Goal: Task Accomplishment & Management: Complete application form

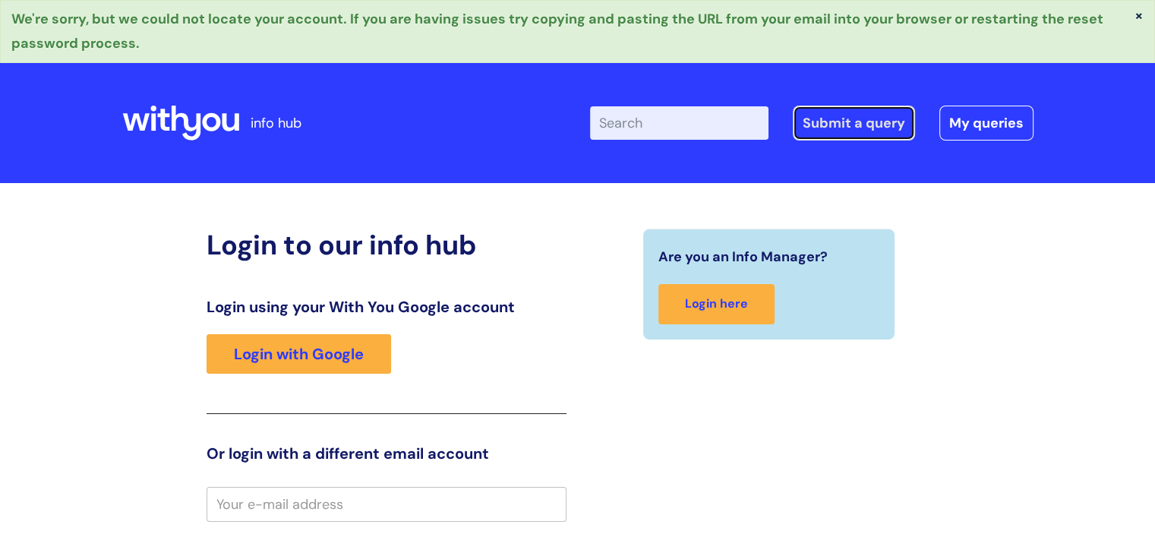
click at [870, 128] on link "Submit a query" at bounding box center [854, 123] width 122 height 35
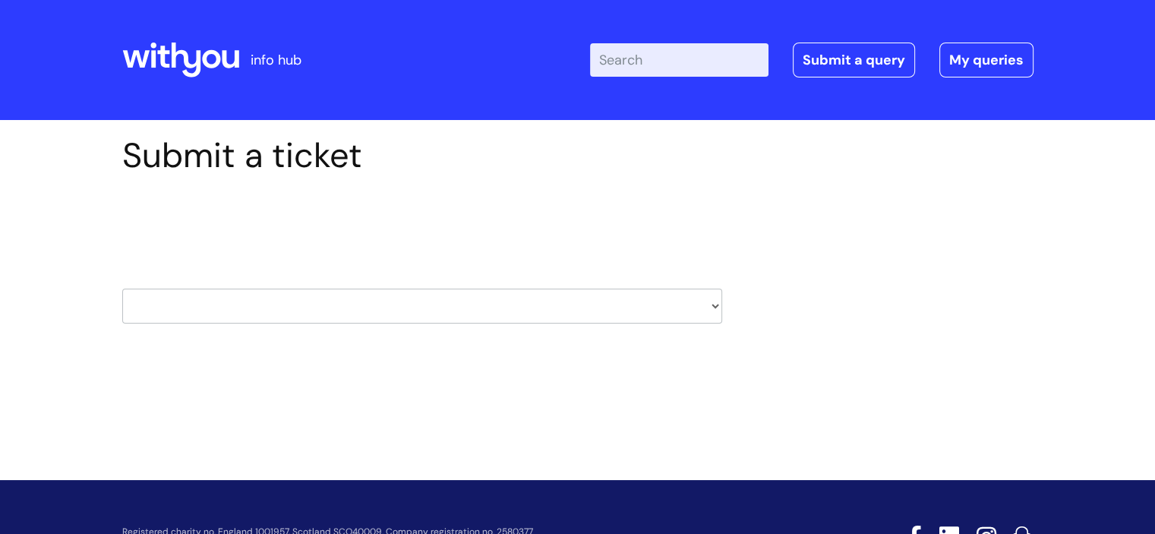
click at [707, 304] on select "HR / People IT and Support Clinical Drug Alerts Finance Accounts Data Support T…" at bounding box center [422, 305] width 600 height 35
select select "it_and_support"
click at [122, 288] on select "HR / People IT and Support Clinical Drug Alerts Finance Accounts Data Support T…" at bounding box center [422, 305] width 600 height 35
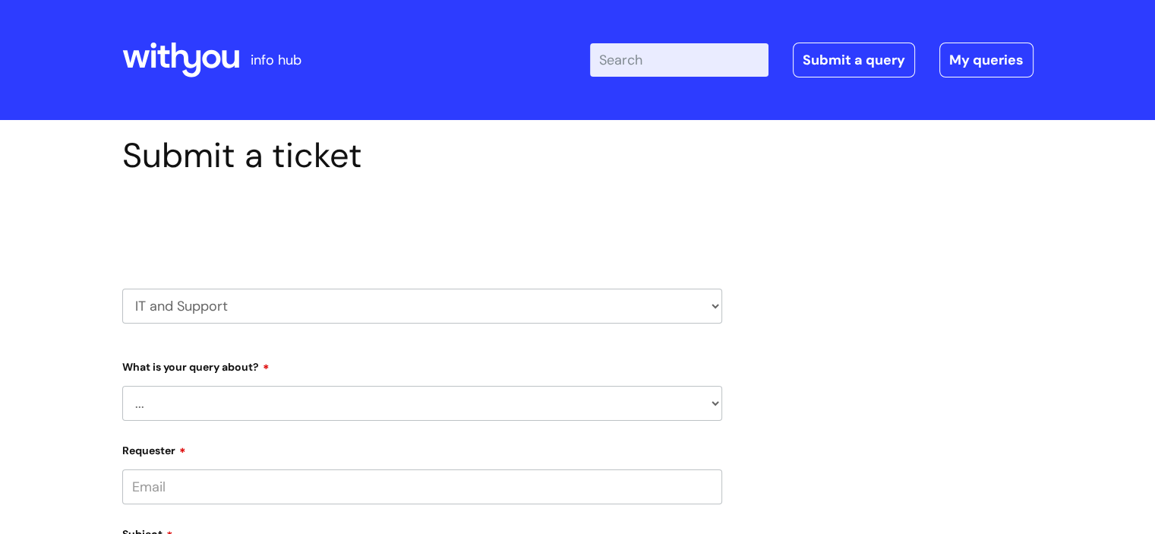
click at [358, 392] on select "... Mobile Phone Reset & MFA Accounts, Starters and Leavers IT Hardware issue I…" at bounding box center [422, 403] width 600 height 35
select select "I need help logging in"
click at [122, 386] on select "... Mobile Phone Reset & MFA Accounts, Starters and Leavers IT Hardware issue I…" at bounding box center [422, 403] width 600 height 35
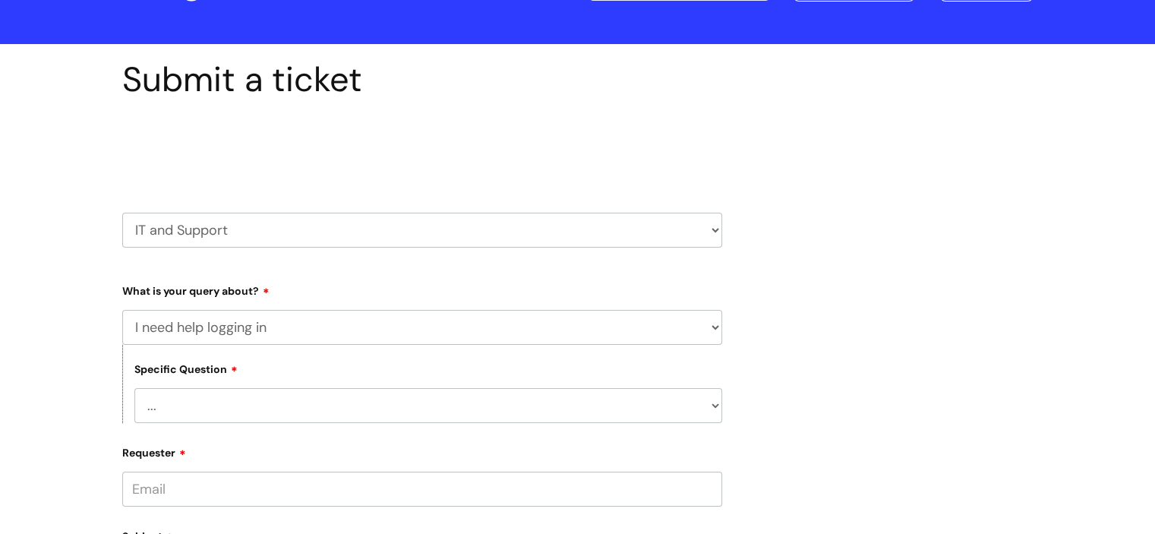
click at [377, 401] on select "... I need help logging into my laptop/chromebook I need access or help logging…" at bounding box center [428, 405] width 588 height 35
select select "I need access or help logging into a system, including Single Sign On"
click at [134, 388] on select "... I need help logging into my laptop/chromebook I need access or help logging…" at bounding box center [428, 405] width 588 height 35
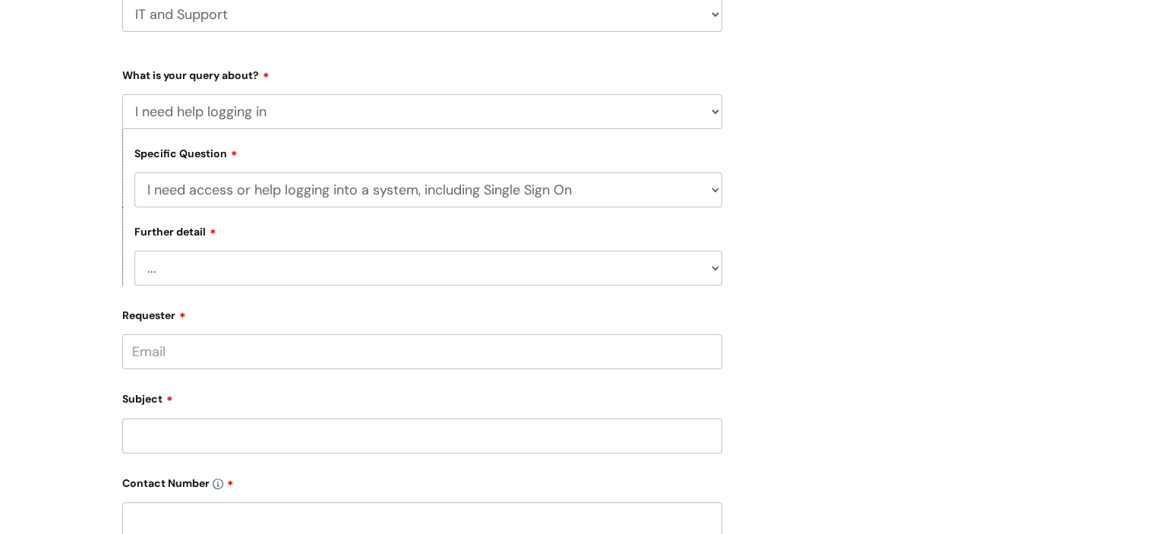
scroll to position [304, 0]
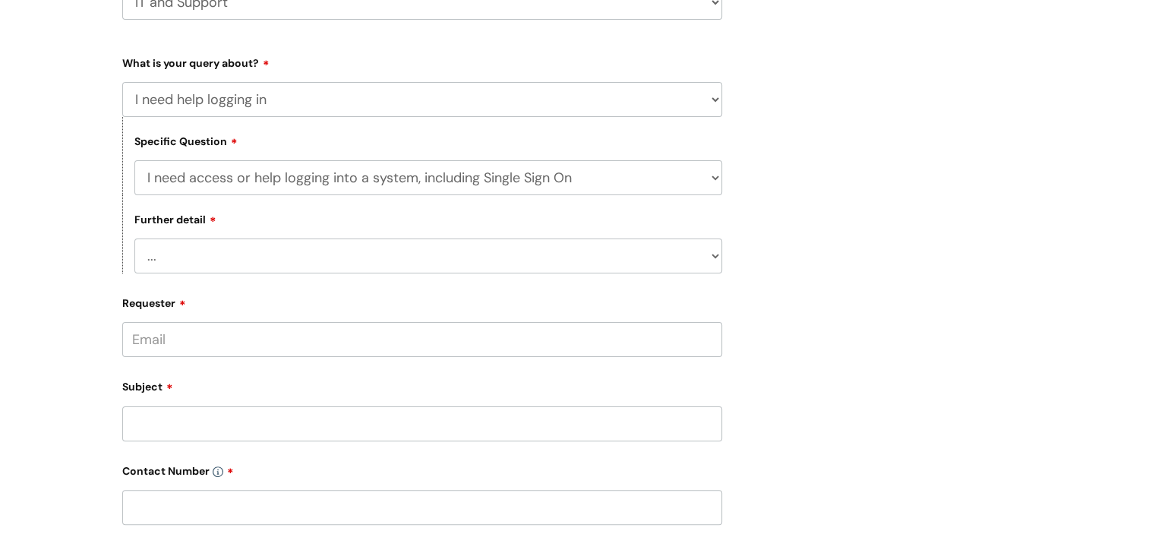
click at [429, 266] on select "... Nebula Halo IT Portal PCMIS Ulysses iTrent CJSM NHS email Summary Care Reco…" at bounding box center [428, 255] width 588 height 35
select select "Anything else"
click at [134, 239] on select "... Nebula Halo IT Portal PCMIS Ulysses iTrent CJSM NHS email Summary Care Reco…" at bounding box center [428, 255] width 588 height 35
click at [318, 348] on input "Requester" at bounding box center [422, 339] width 600 height 35
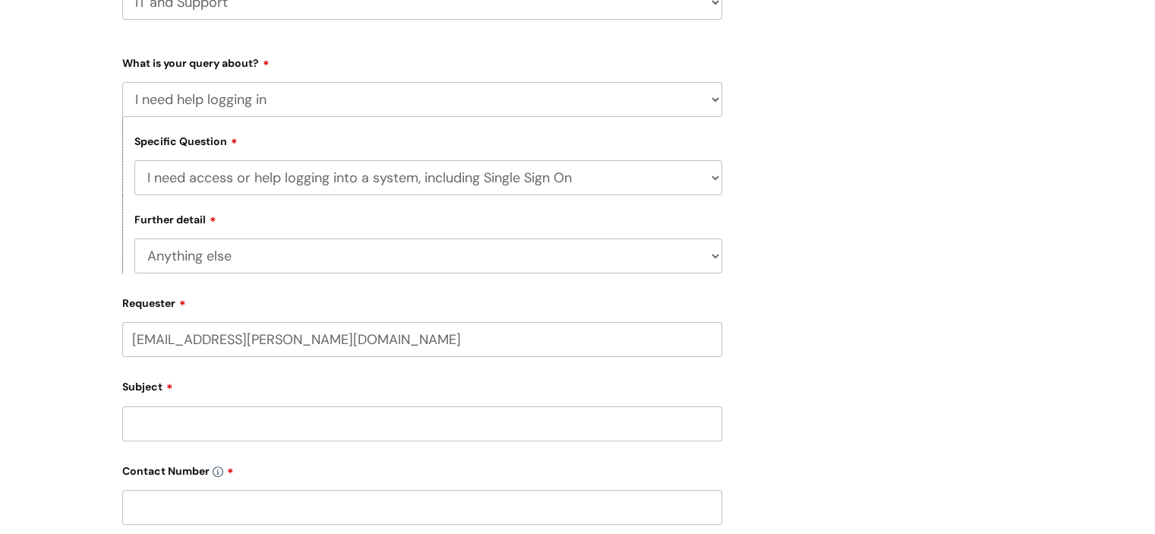
type input "weronika.filipiak@kmtalkingtherapies.org.uk"
click at [374, 433] on input "Subject" at bounding box center [422, 423] width 600 height 35
click at [389, 384] on input "text" at bounding box center [422, 398] width 600 height 35
type input "Weronika"
click at [370, 480] on input "Subject" at bounding box center [422, 482] width 600 height 35
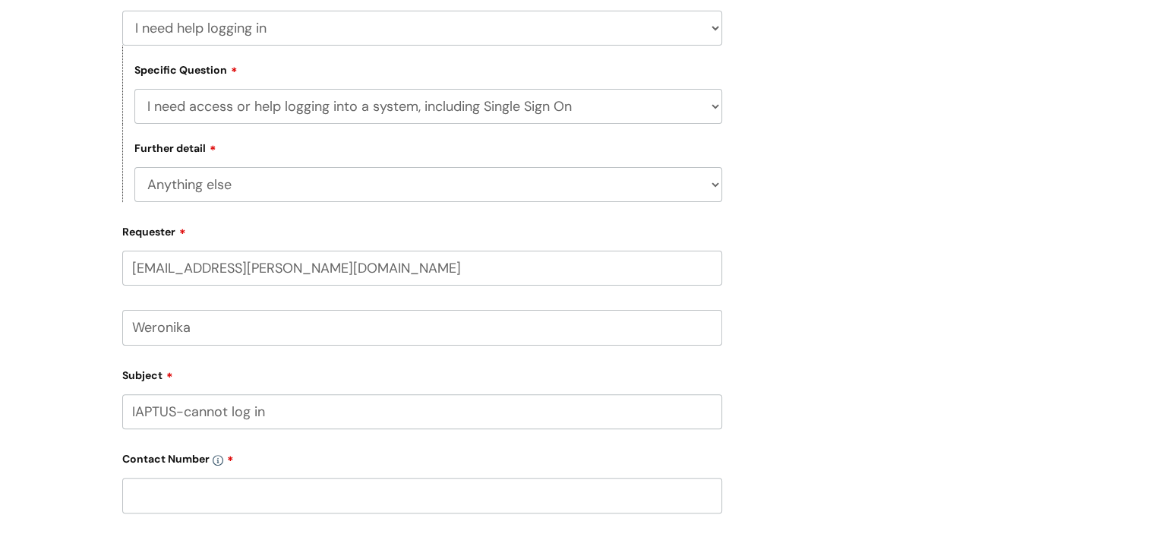
scroll to position [455, 0]
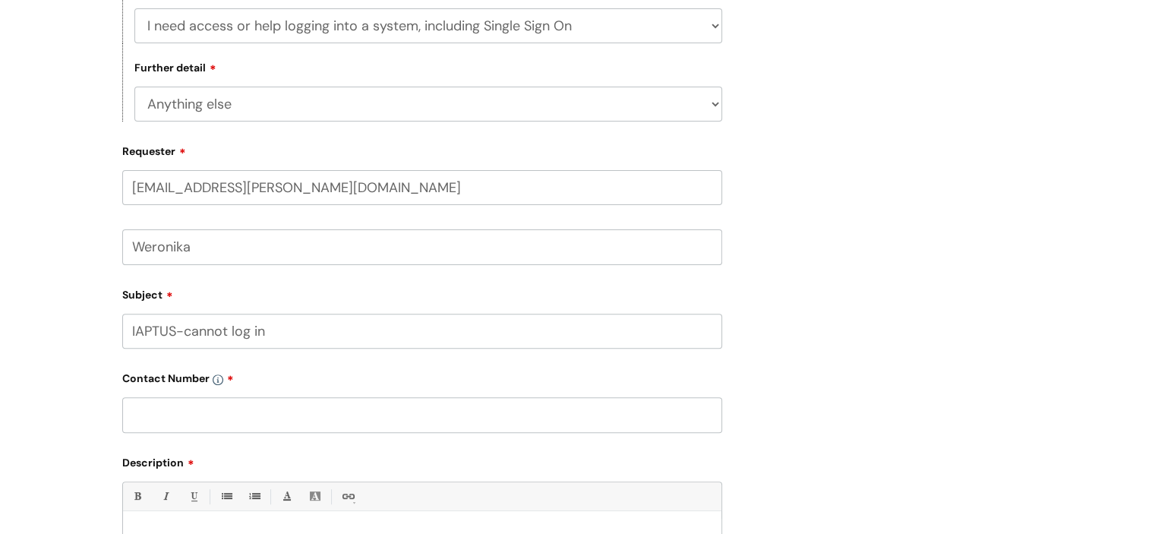
type input "IAPTUS-cannot log in"
click at [349, 413] on input "text" at bounding box center [422, 414] width 600 height 35
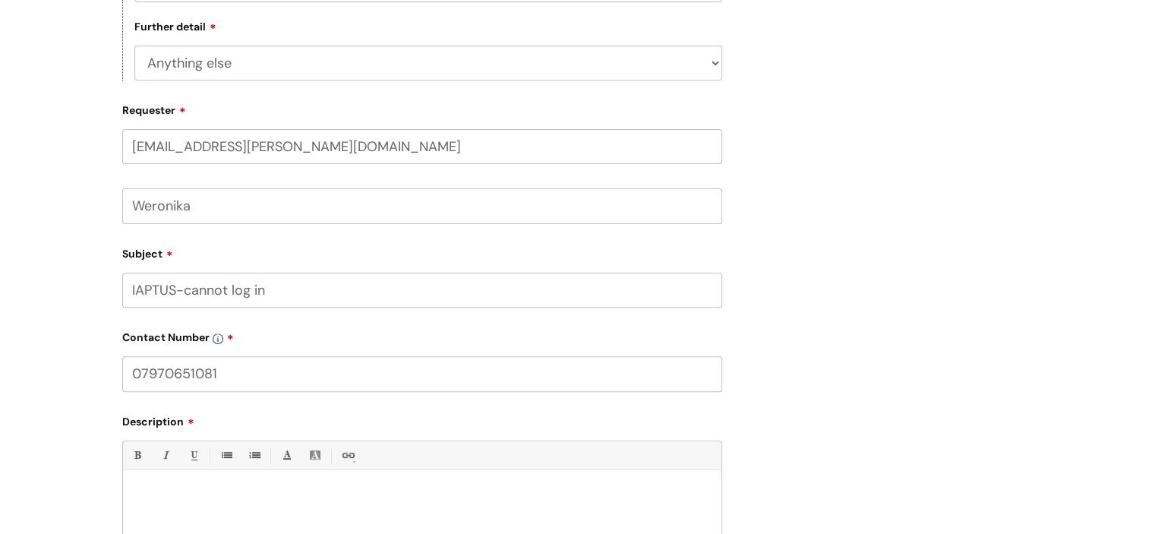
scroll to position [759, 0]
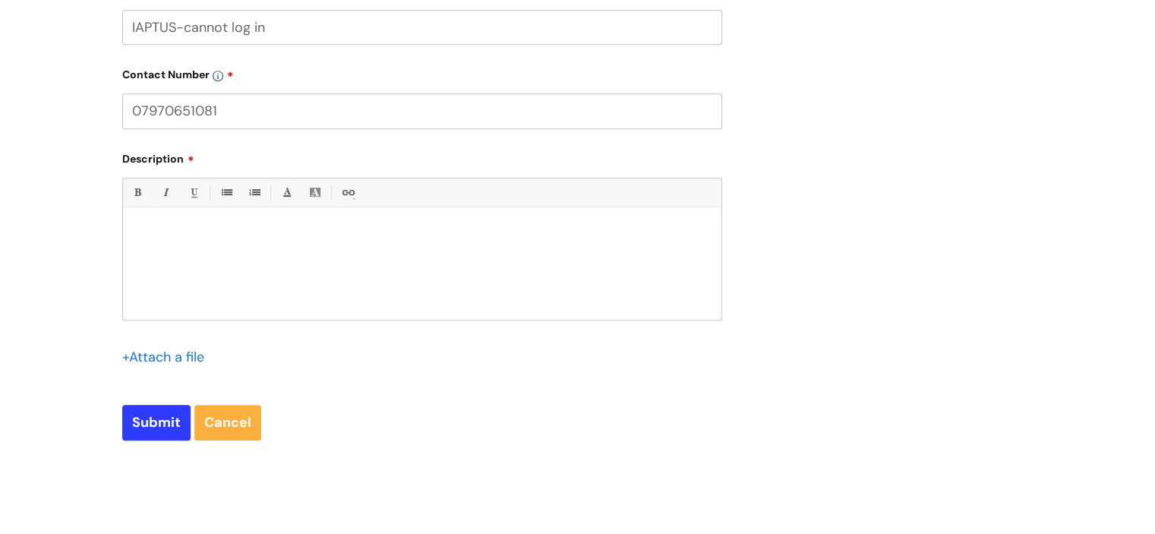
type input "07970651081"
click at [161, 421] on input "Submit" at bounding box center [156, 422] width 68 height 35
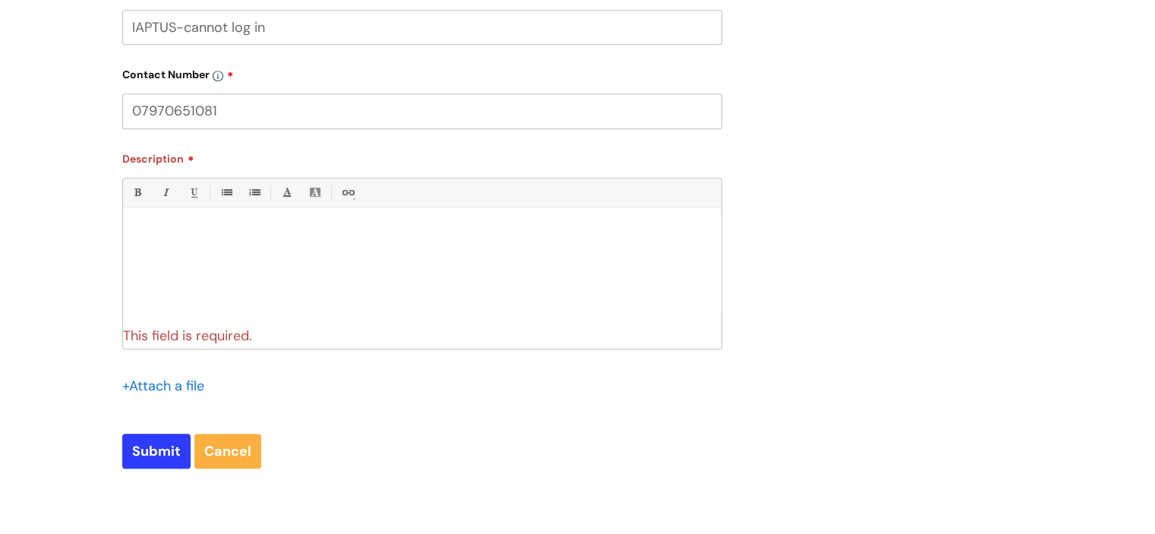
click at [615, 262] on div at bounding box center [422, 267] width 598 height 105
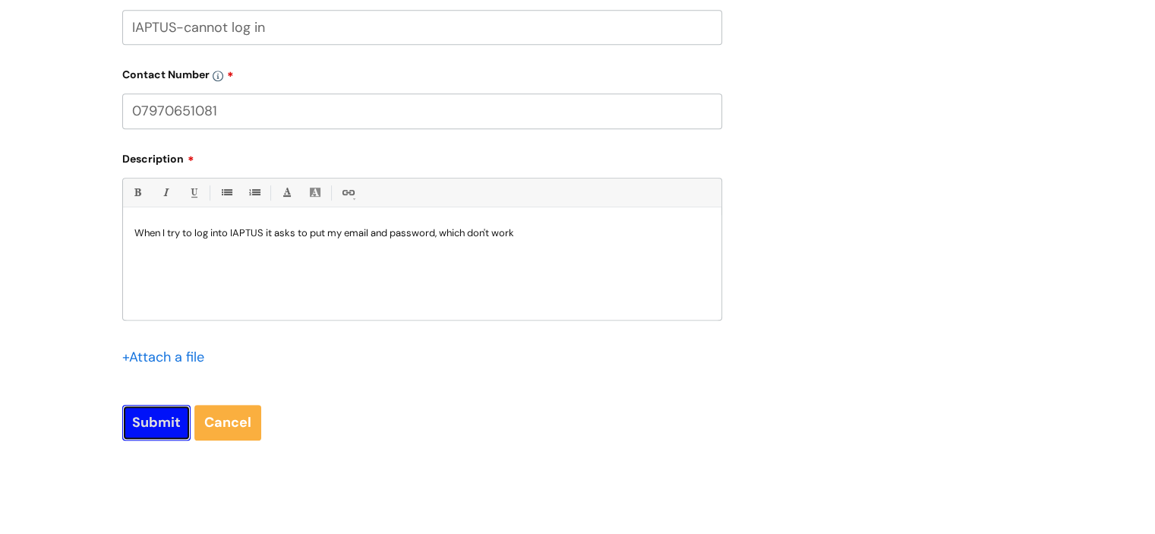
click at [153, 424] on input "Submit" at bounding box center [156, 422] width 68 height 35
type input "Please Wait..."
